Goal: Information Seeking & Learning: Find specific page/section

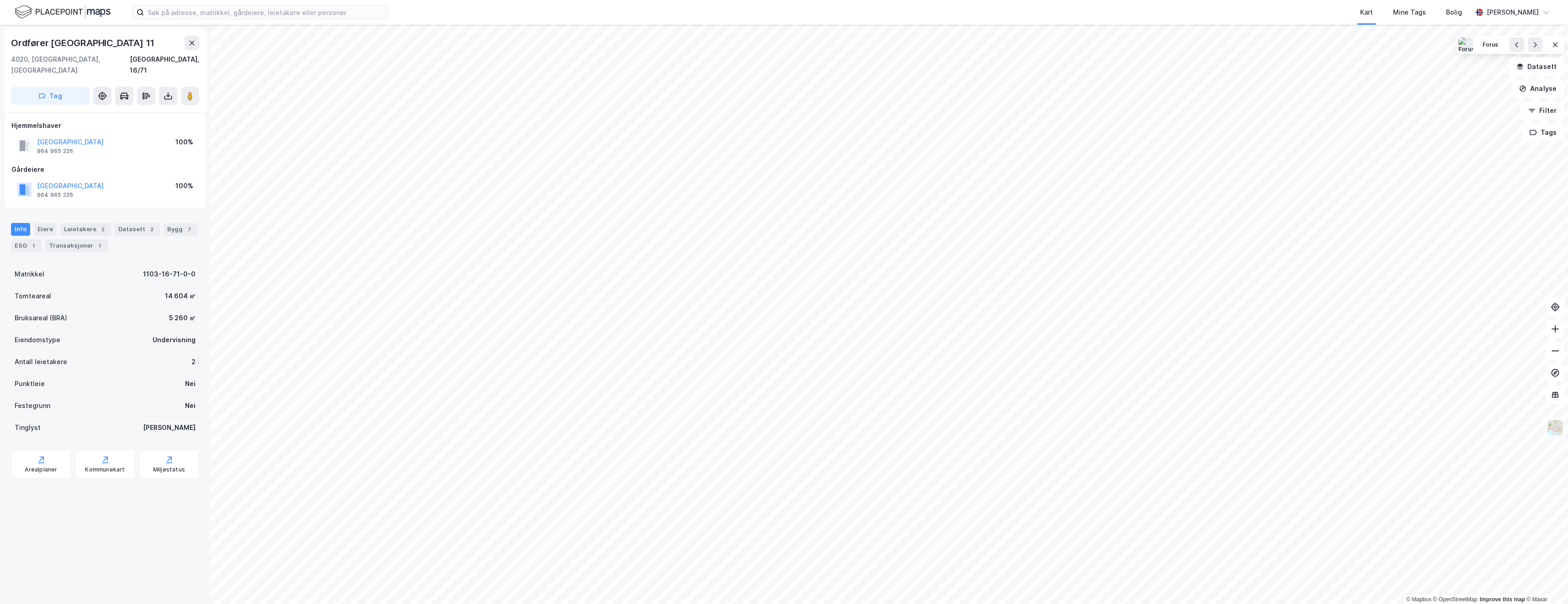
click at [600, 604] on html "Kart Mine Tags Bolig [PERSON_NAME] © Mapbox © OpenStreetMap Improve this map © …" at bounding box center [784, 302] width 1568 height 604
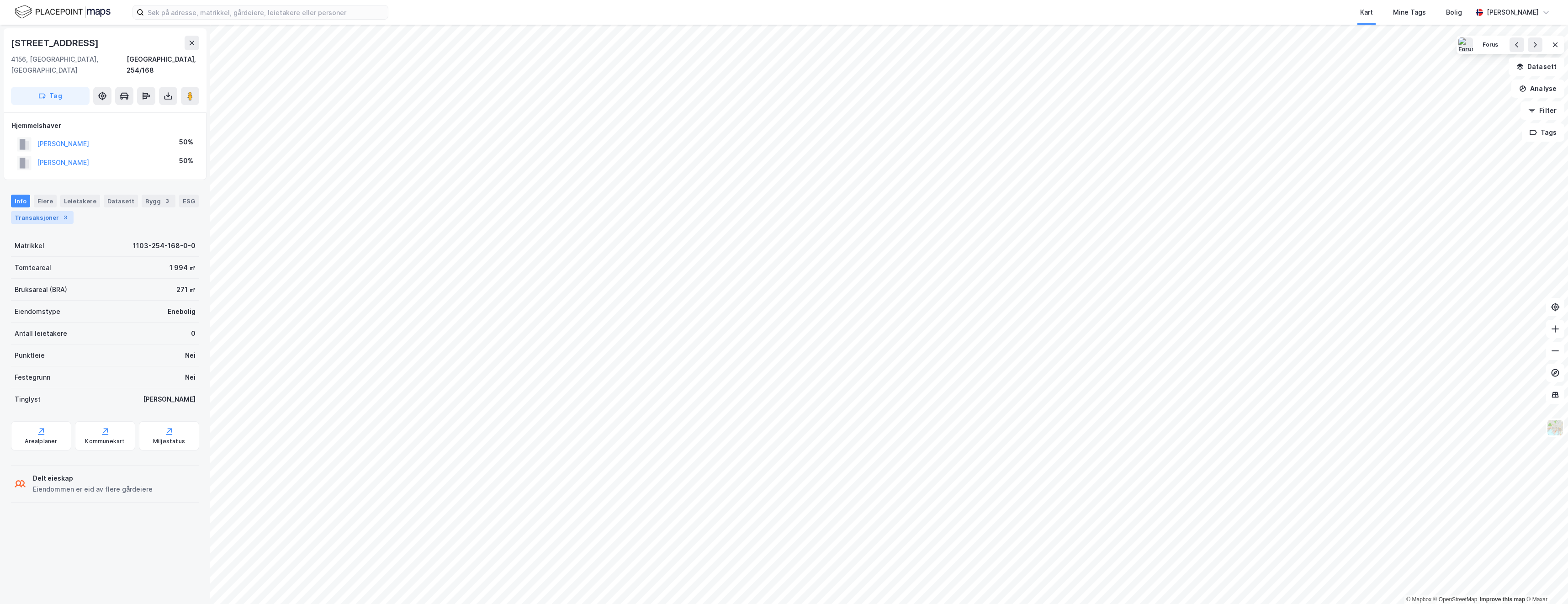
click at [61, 213] on div "3" at bounding box center [65, 217] width 9 height 9
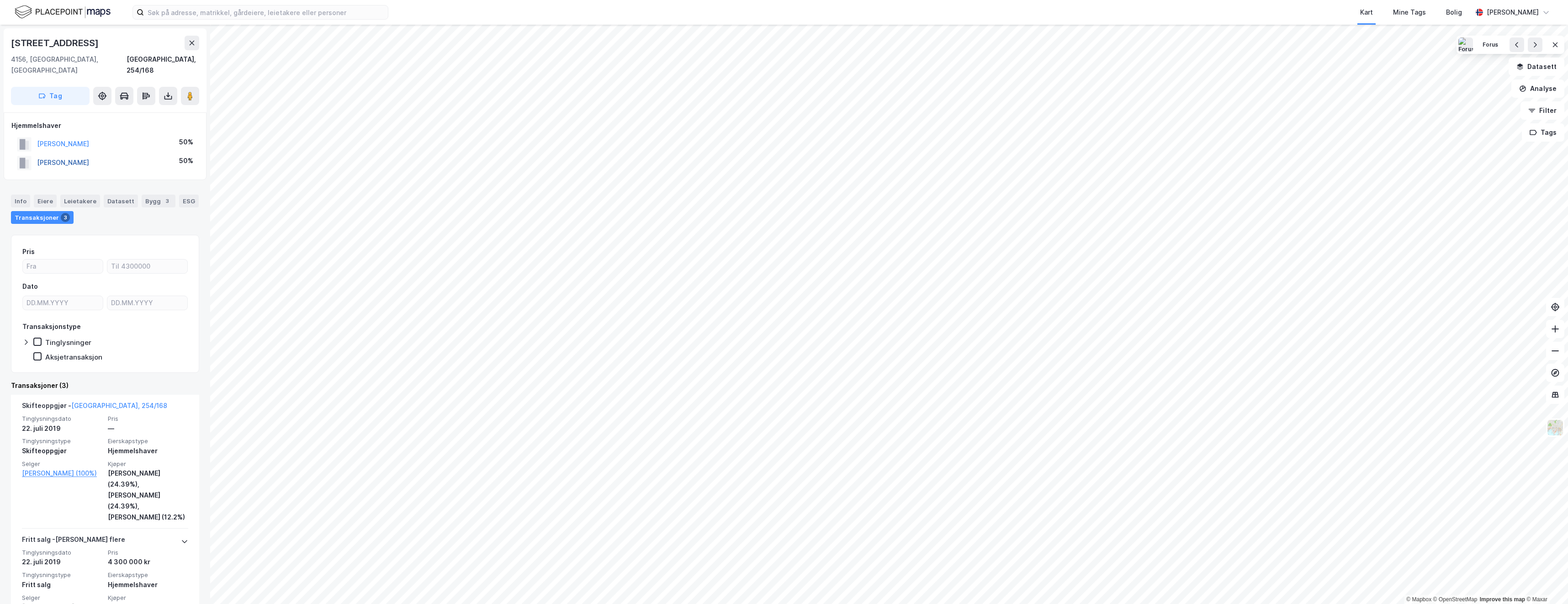
click at [0, 0] on button "[PERSON_NAME]" at bounding box center [0, 0] width 0 height 0
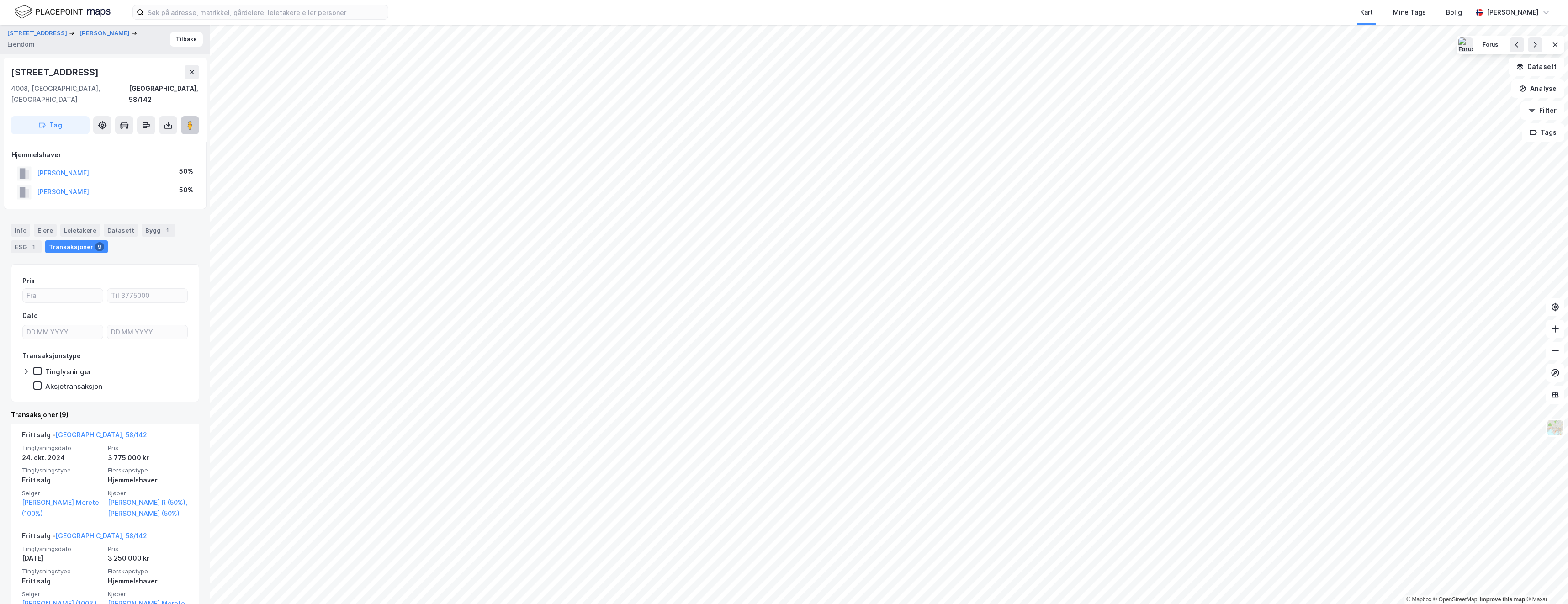
click at [195, 116] on button at bounding box center [190, 125] width 19 height 19
click at [0, 0] on button "[PERSON_NAME]" at bounding box center [0, 0] width 0 height 0
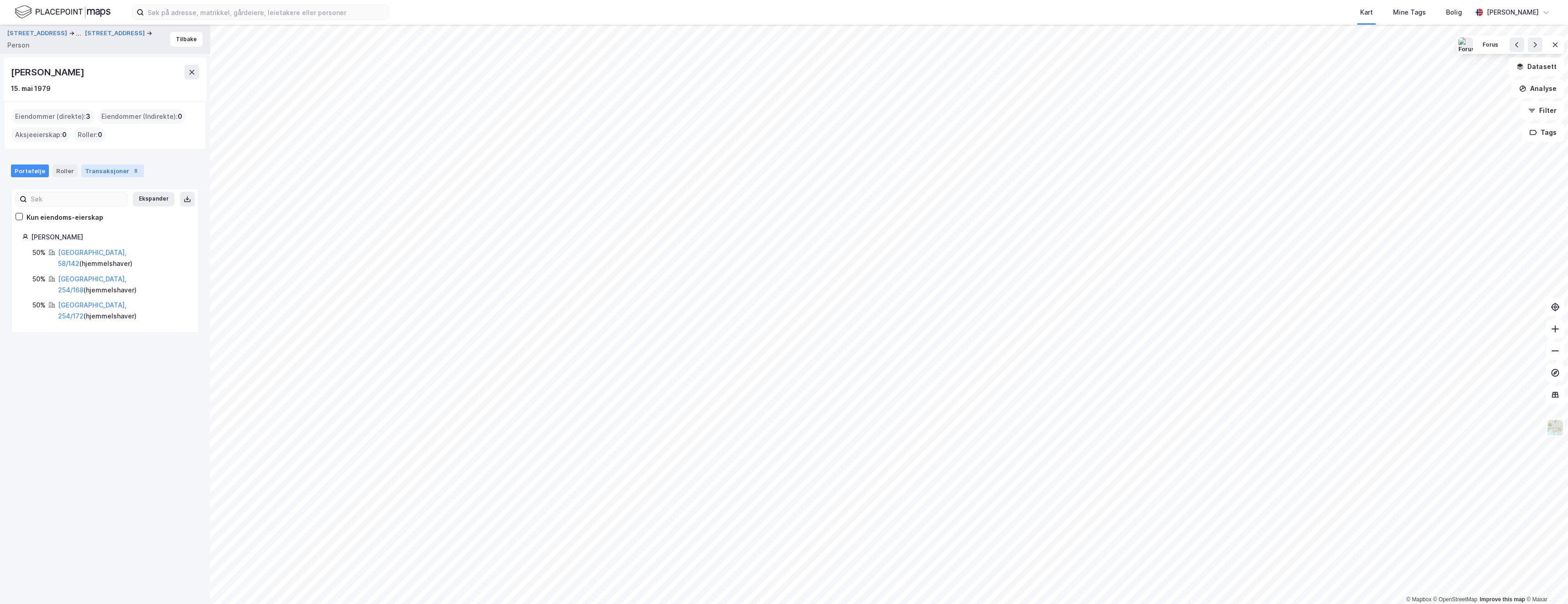
click at [107, 173] on div "Transaksjoner 8" at bounding box center [113, 171] width 63 height 13
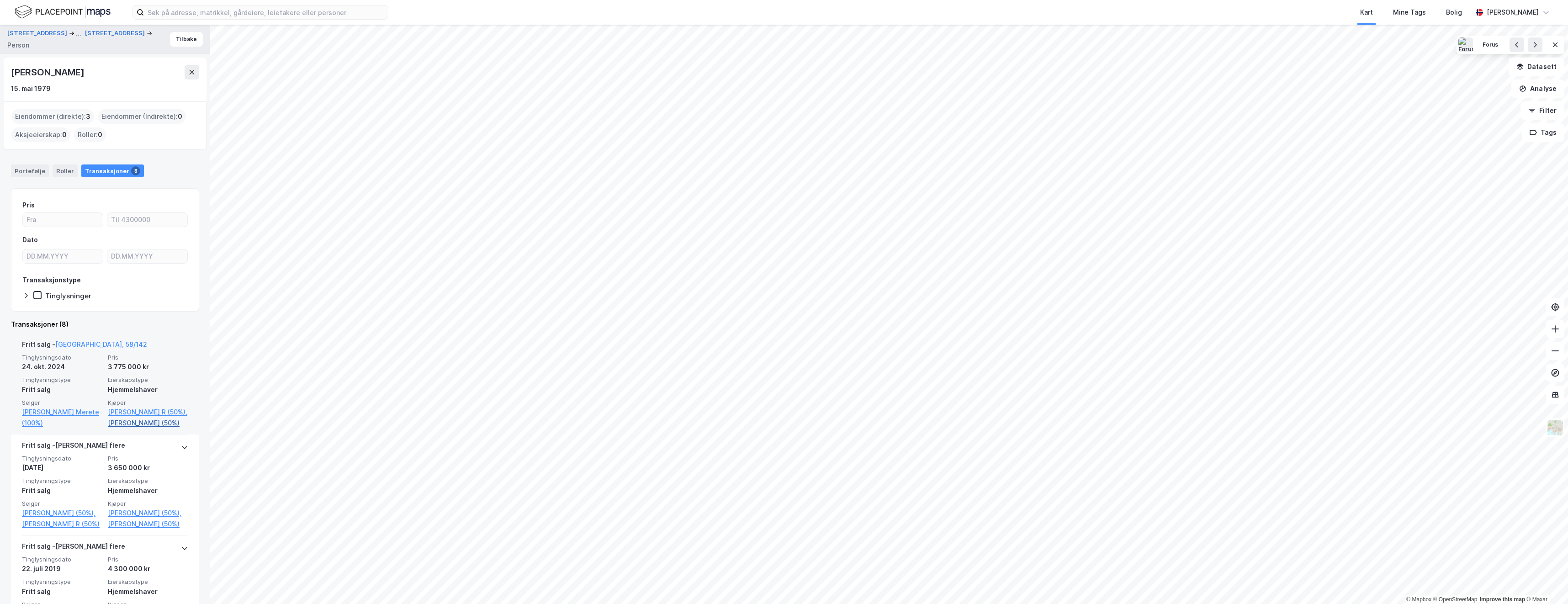
click at [147, 426] on link "[PERSON_NAME] (50%)" at bounding box center [148, 423] width 80 height 11
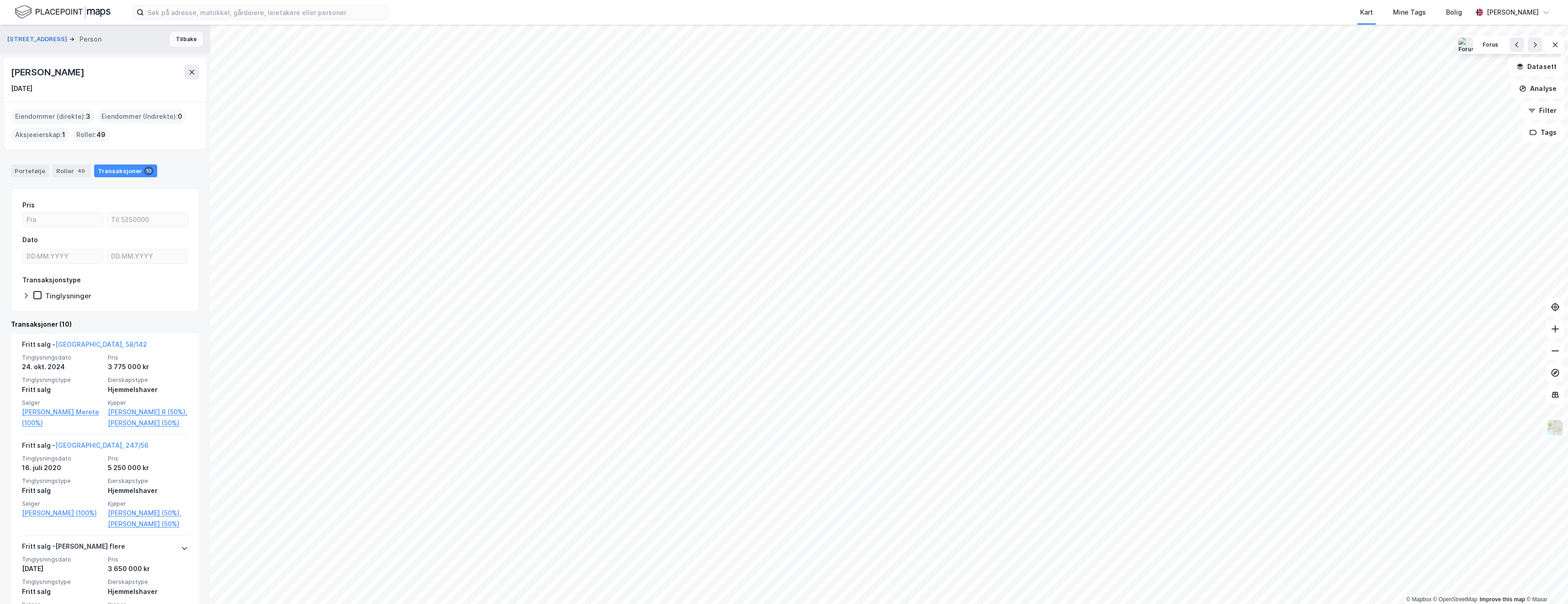
click at [186, 38] on button "Tilbake" at bounding box center [186, 39] width 33 height 15
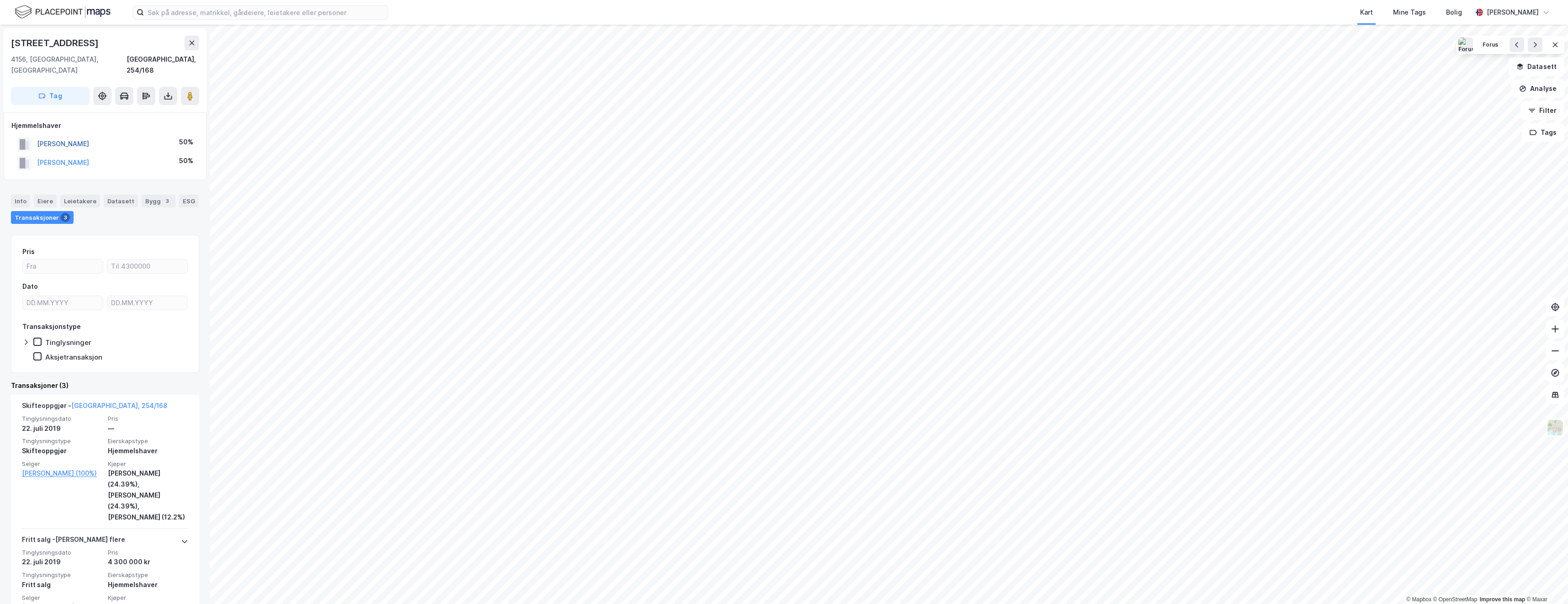
click at [0, 0] on button "[PERSON_NAME]" at bounding box center [0, 0] width 0 height 0
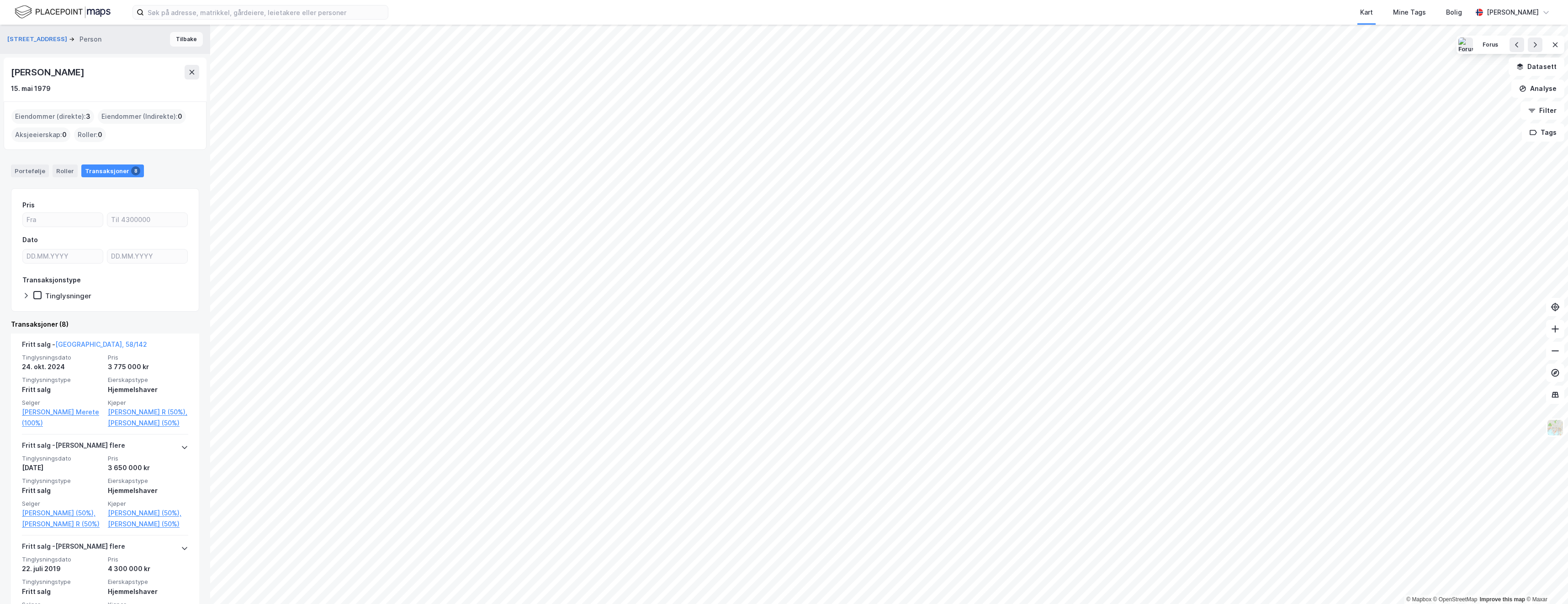
click at [182, 41] on button "Tilbake" at bounding box center [186, 39] width 33 height 15
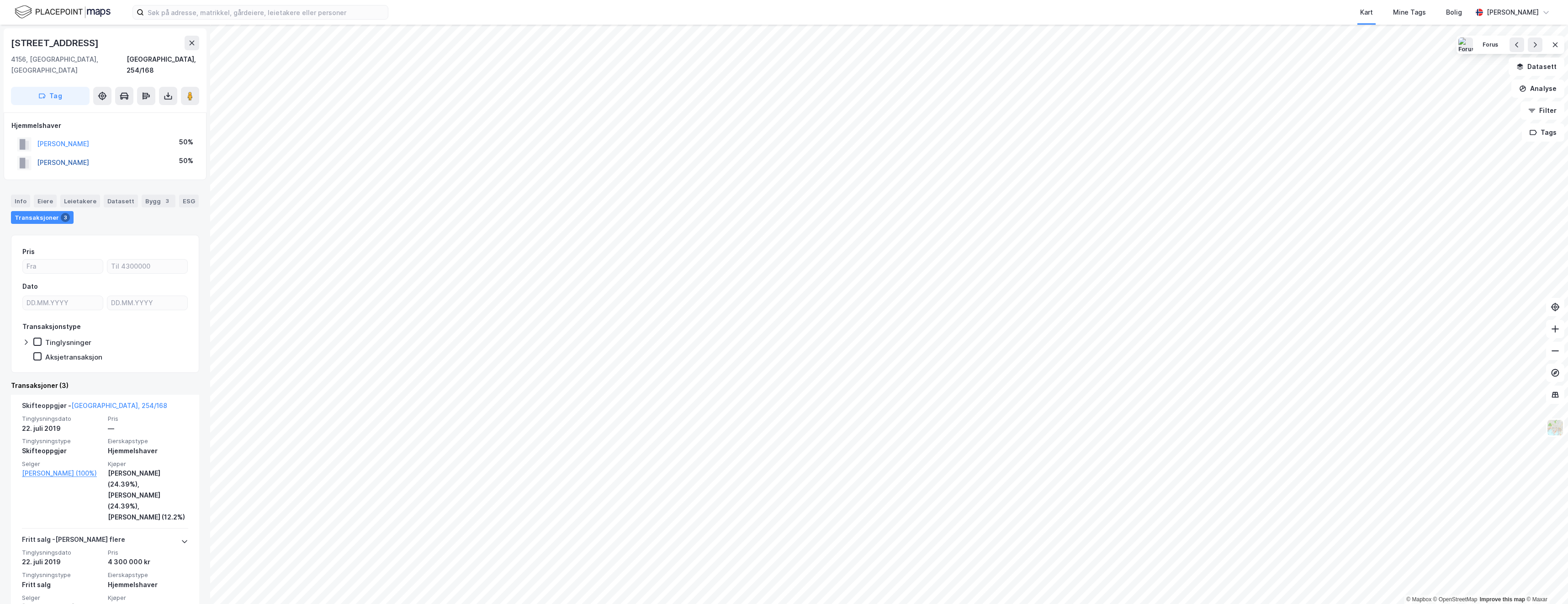
click at [0, 0] on button "[PERSON_NAME]" at bounding box center [0, 0] width 0 height 0
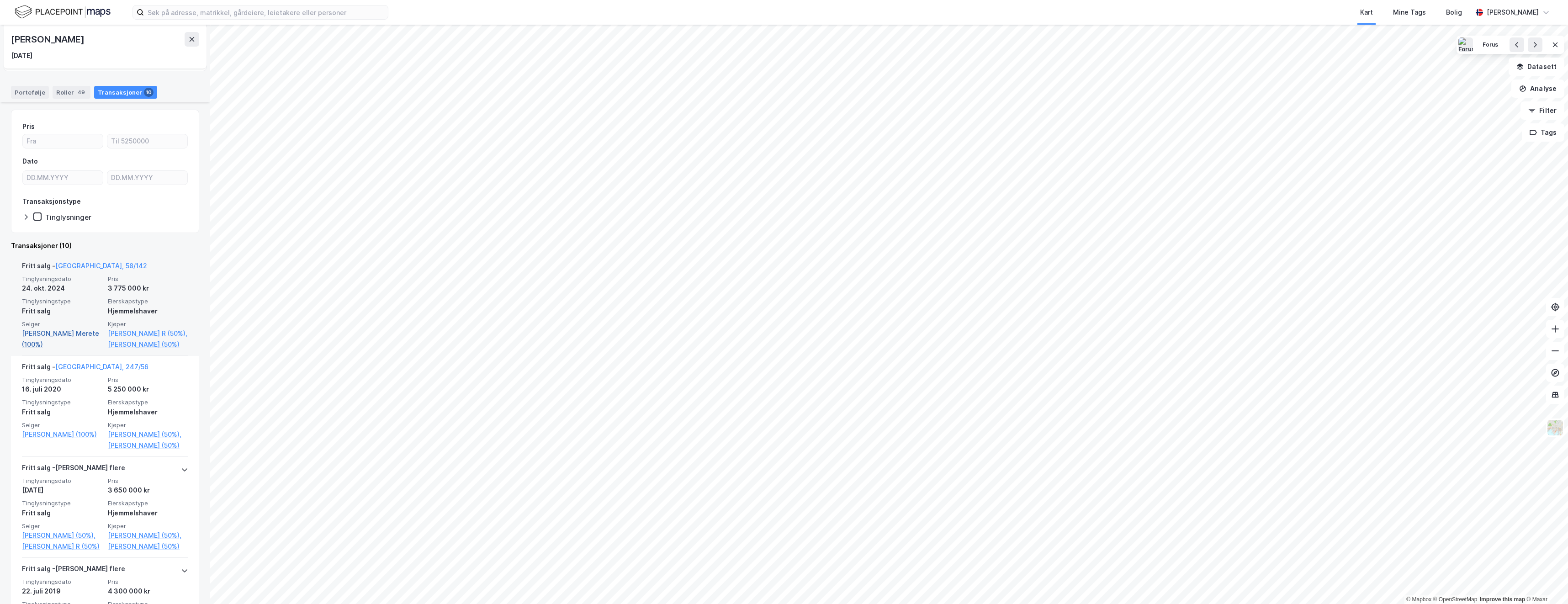
scroll to position [91, 0]
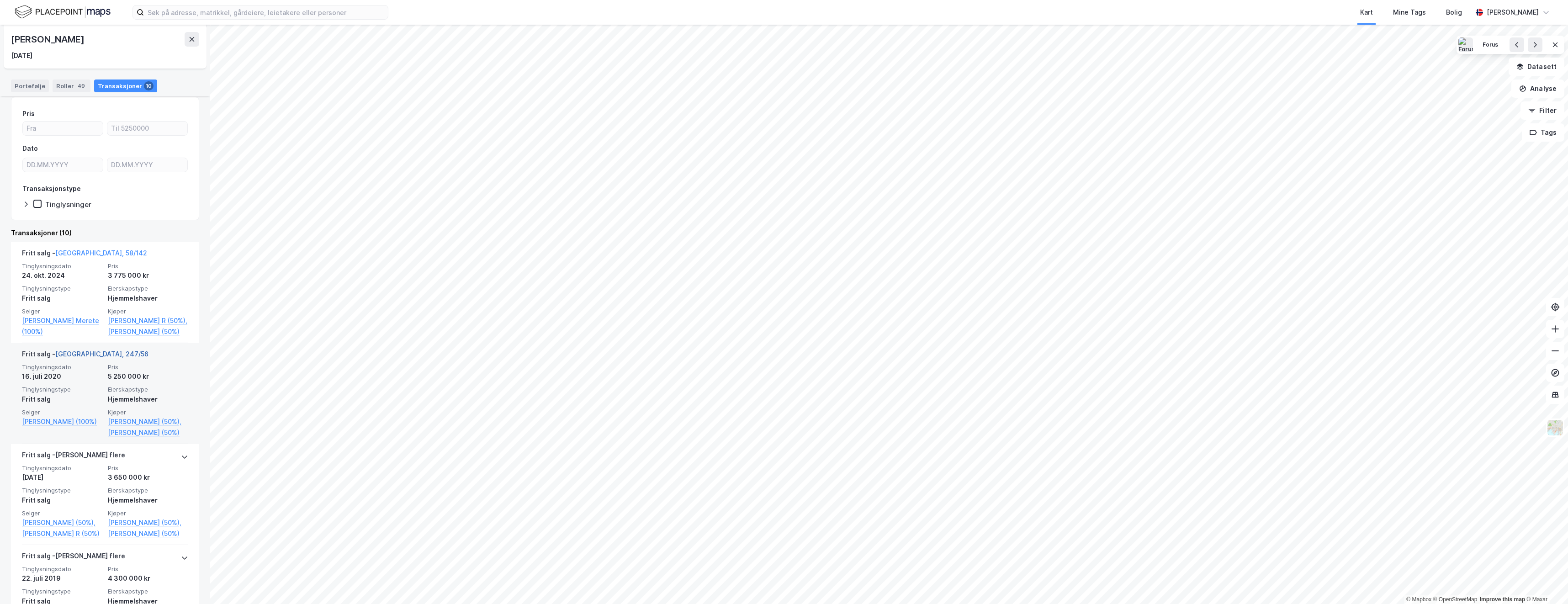
click at [92, 358] on link "[GEOGRAPHIC_DATA], 247/56" at bounding box center [101, 354] width 93 height 8
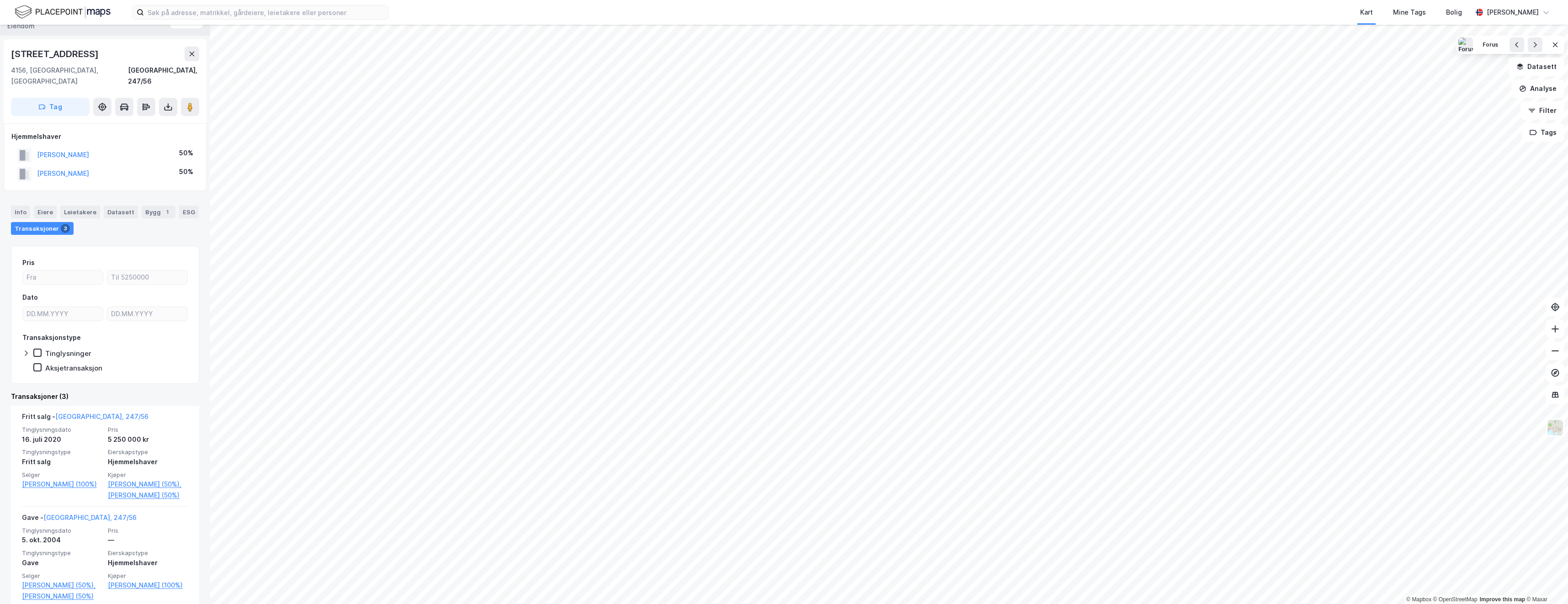
scroll to position [137, 0]
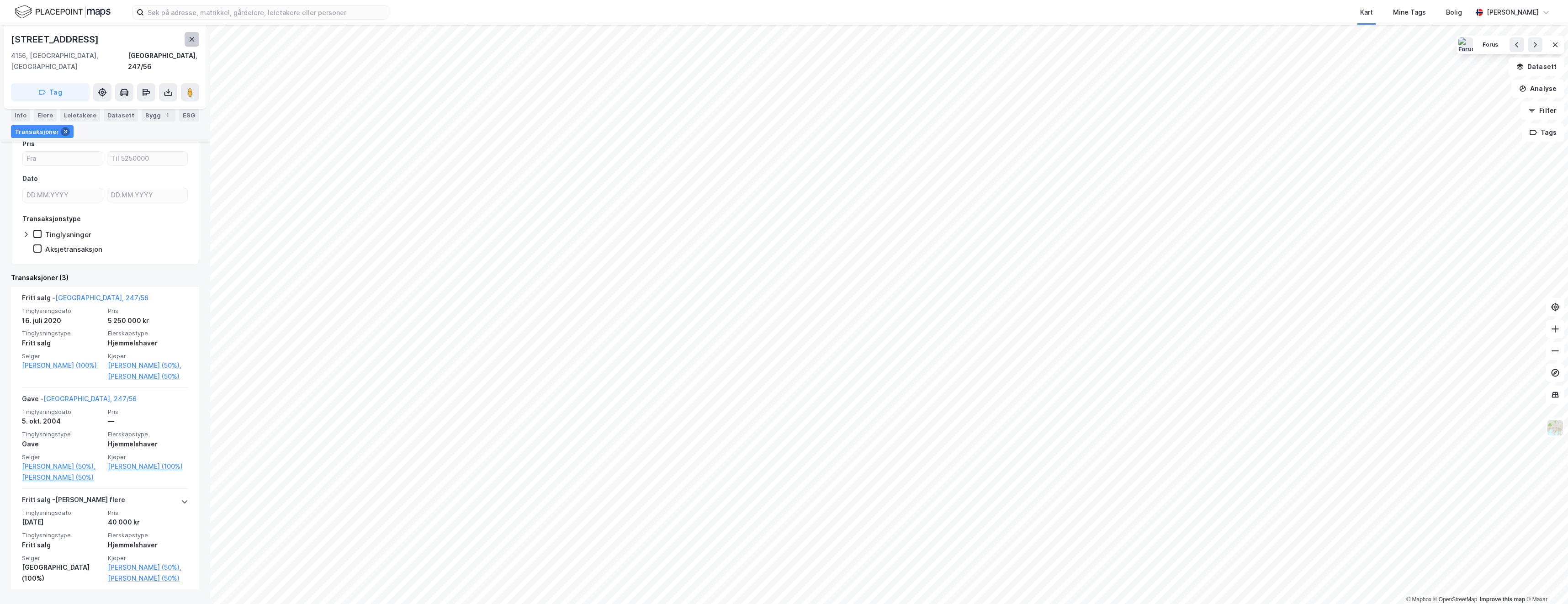
click at [188, 43] on button at bounding box center [191, 39] width 15 height 15
